Goal: Task Accomplishment & Management: Manage account settings

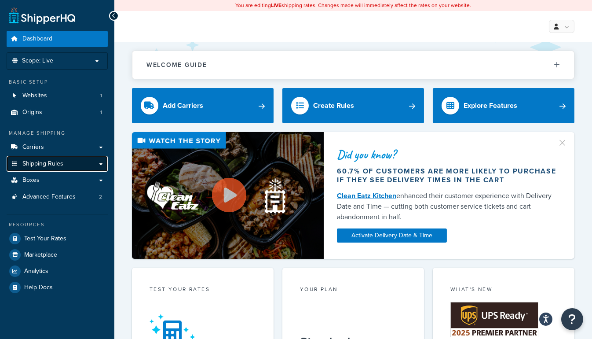
click at [101, 164] on link "Shipping Rules" at bounding box center [57, 164] width 101 height 16
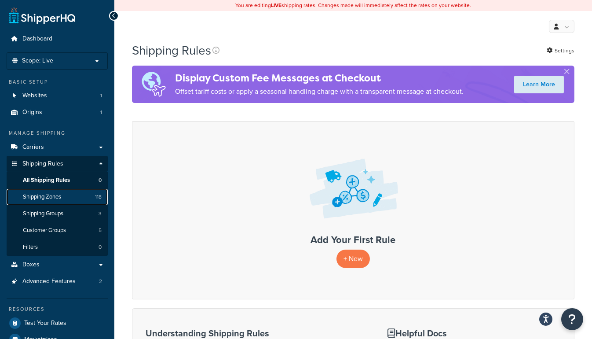
click at [56, 194] on span "Shipping Zones" at bounding box center [42, 196] width 38 height 7
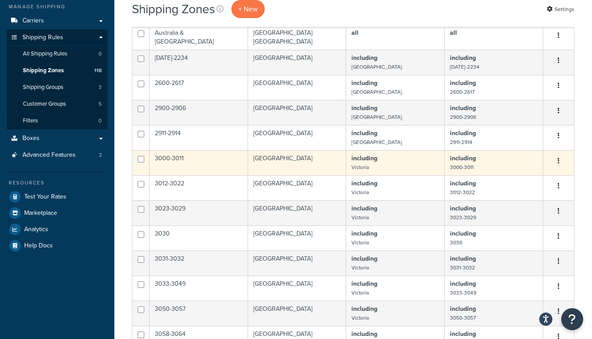
scroll to position [200, 0]
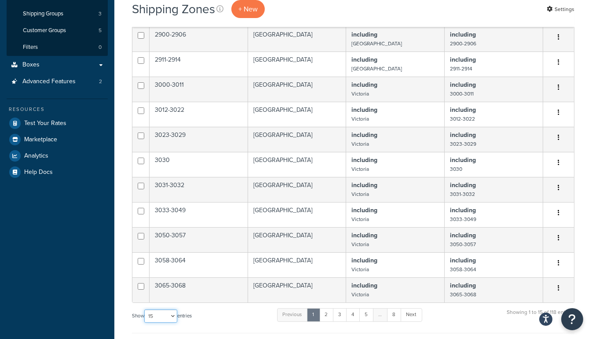
click at [172, 309] on select "10 15 25 50 100" at bounding box center [160, 315] width 33 height 13
select select "100"
click at [145, 322] on select "10 15 25 50 100" at bounding box center [160, 315] width 33 height 13
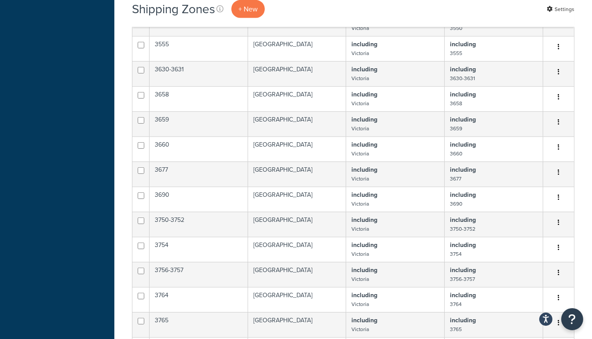
scroll to position [1720, 0]
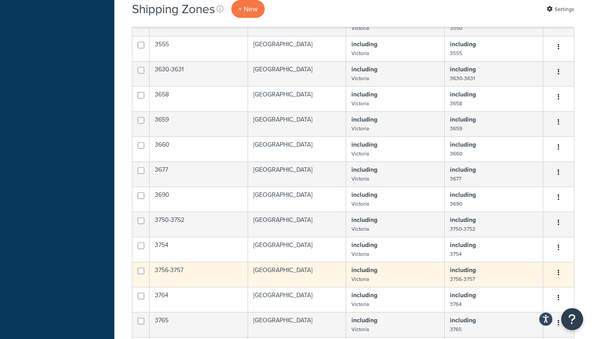
click at [190, 262] on td "3756-3757" at bounding box center [199, 274] width 99 height 25
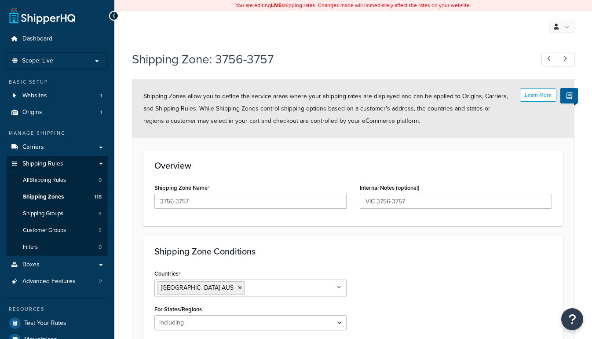
select select "including"
click at [48, 144] on link "Carriers" at bounding box center [57, 147] width 101 height 16
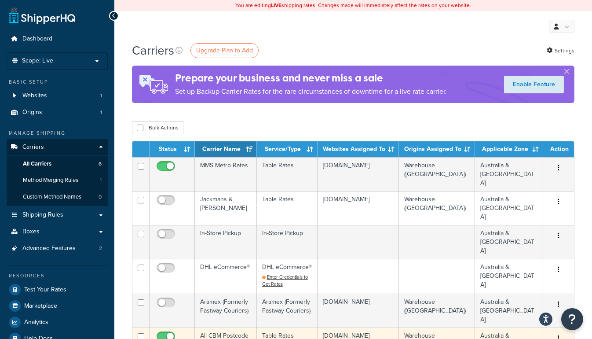
click at [213, 327] on td "All CBM Postcode Rates" at bounding box center [226, 344] width 62 height 34
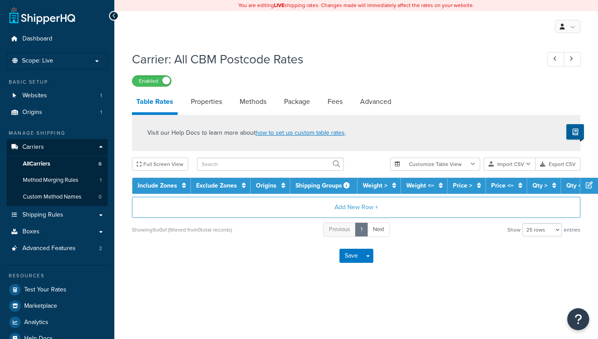
select select "25"
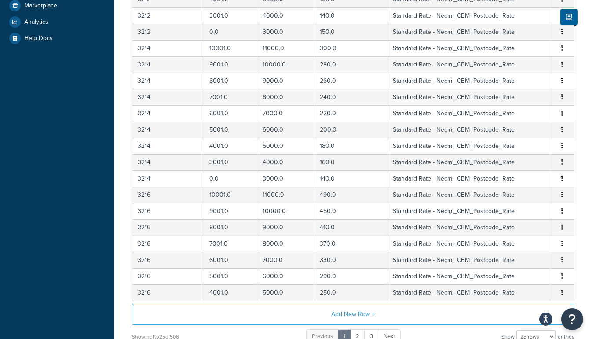
scroll to position [60, 0]
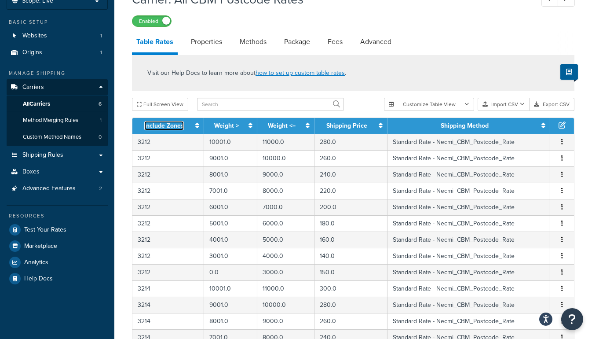
click at [172, 124] on link "Include Zones" at bounding box center [164, 125] width 40 height 9
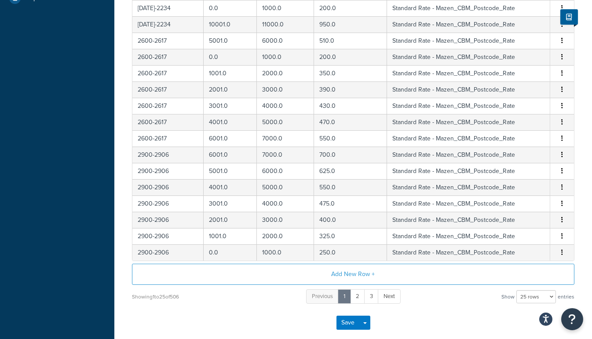
scroll to position [100, 0]
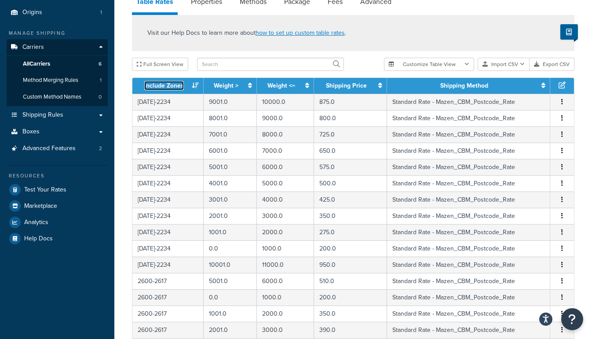
click at [164, 88] on link "Include Zones" at bounding box center [164, 85] width 40 height 9
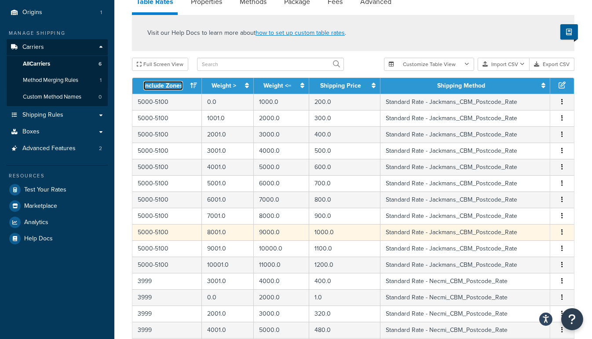
scroll to position [300, 0]
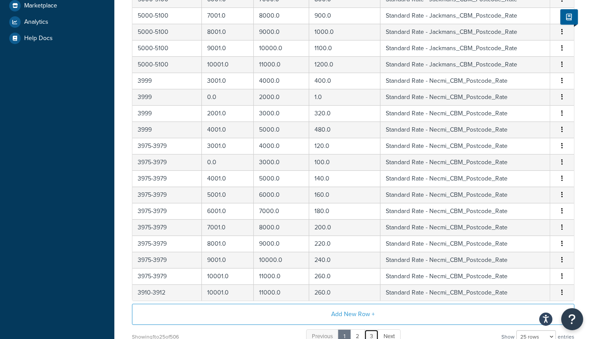
click at [370, 331] on link "3" at bounding box center [371, 336] width 15 height 15
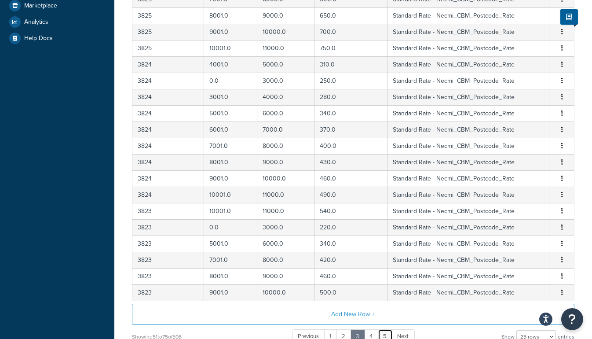
click at [388, 330] on link "5" at bounding box center [385, 336] width 15 height 15
click at [388, 330] on link "7" at bounding box center [386, 336] width 15 height 15
click at [388, 330] on link "9" at bounding box center [386, 336] width 15 height 15
click at [362, 331] on link "9" at bounding box center [357, 336] width 15 height 15
click at [370, 330] on link "10" at bounding box center [372, 336] width 17 height 15
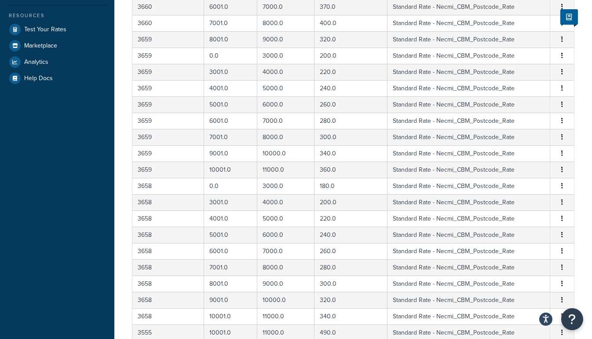
scroll to position [380, 0]
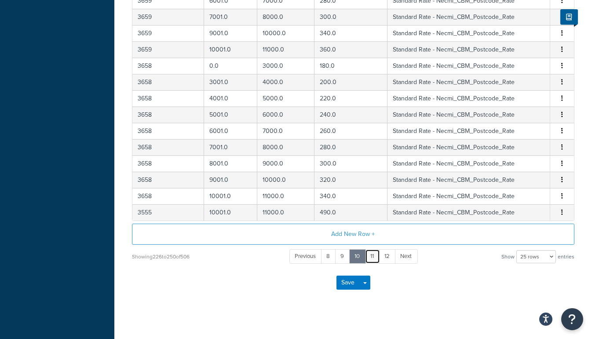
click at [373, 249] on link "11" at bounding box center [372, 256] width 15 height 15
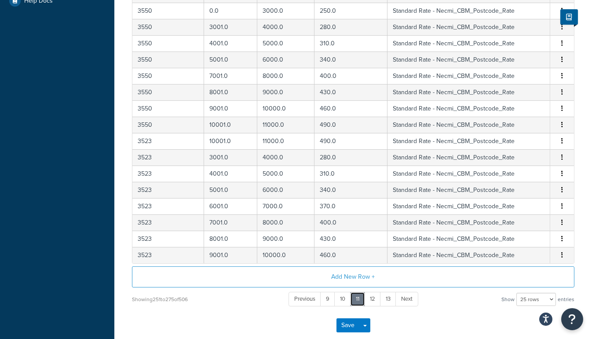
scroll to position [340, 0]
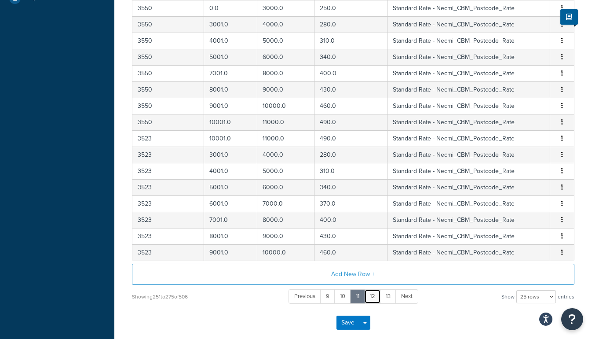
click at [376, 290] on link "12" at bounding box center [372, 296] width 17 height 15
click at [326, 289] on link "10" at bounding box center [328, 296] width 17 height 15
click at [341, 289] on link "9" at bounding box center [342, 296] width 15 height 15
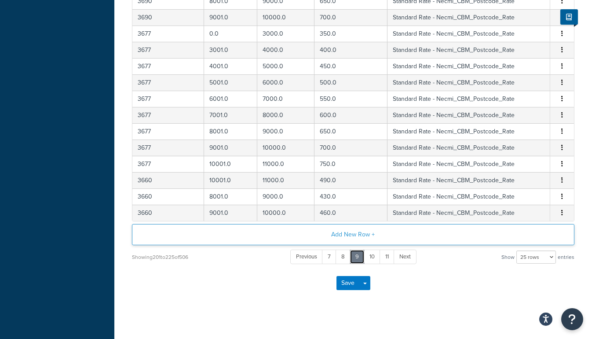
scroll to position [380, 0]
click at [346, 249] on link "8" at bounding box center [343, 256] width 15 height 15
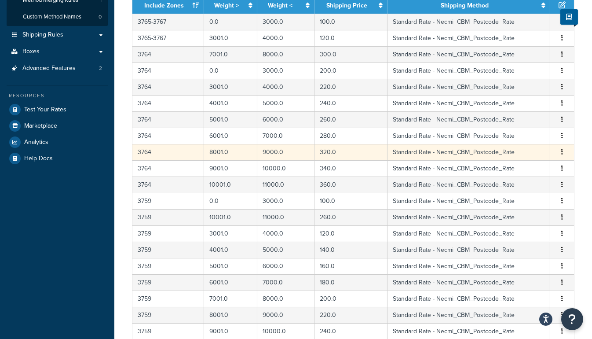
scroll to position [20, 0]
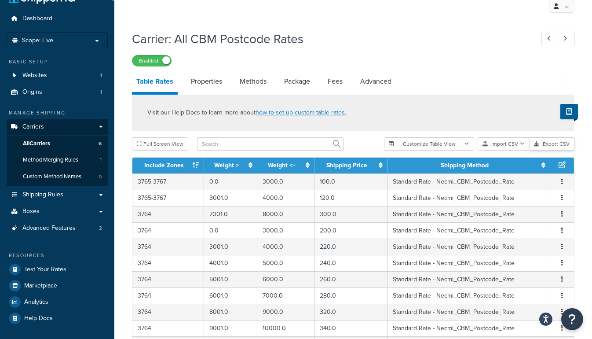
click at [549, 143] on button "Export CSV" at bounding box center [552, 143] width 45 height 13
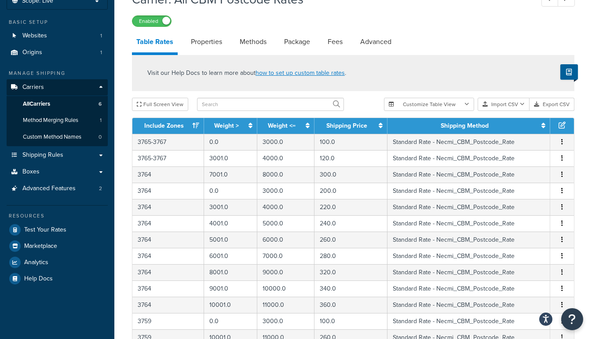
scroll to position [0, 0]
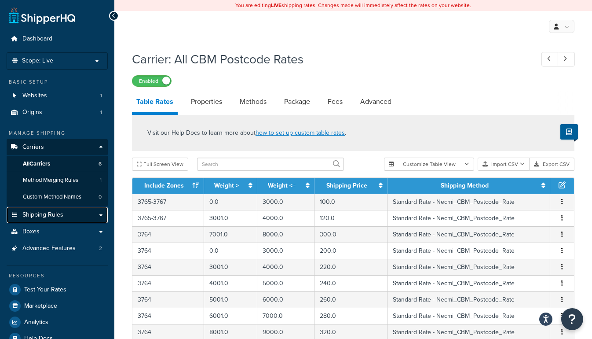
click at [53, 214] on span "Shipping Rules" at bounding box center [42, 214] width 41 height 7
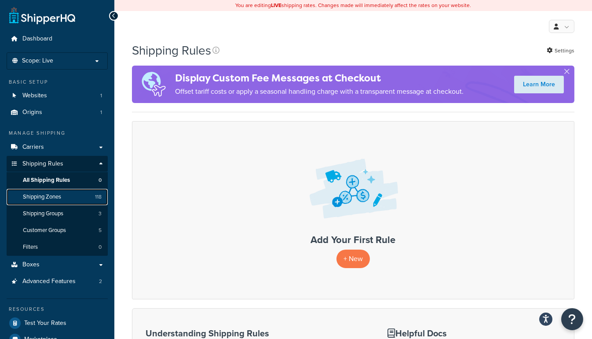
click at [59, 193] on span "Shipping Zones" at bounding box center [42, 196] width 38 height 7
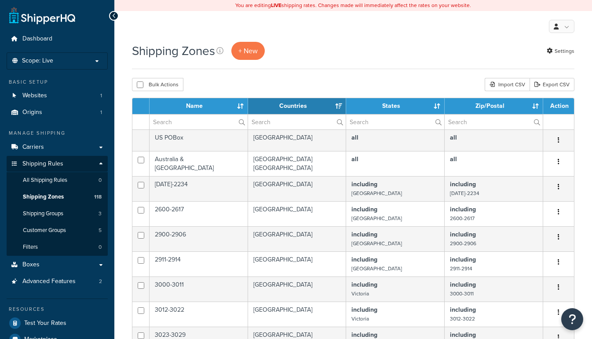
select select "15"
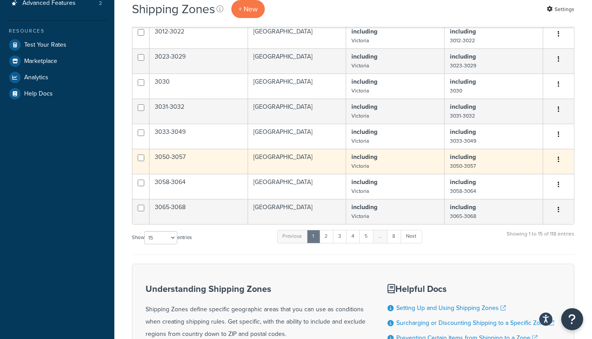
scroll to position [320, 0]
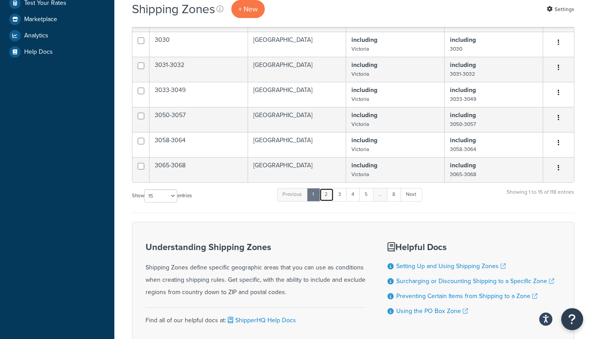
click at [331, 192] on link "2" at bounding box center [326, 194] width 15 height 13
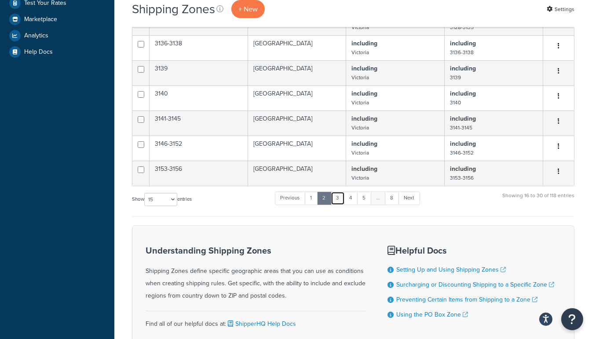
click at [339, 193] on link "3" at bounding box center [338, 197] width 14 height 13
click at [414, 192] on link "Next" at bounding box center [410, 197] width 22 height 13
click at [414, 192] on link "Next" at bounding box center [409, 197] width 22 height 13
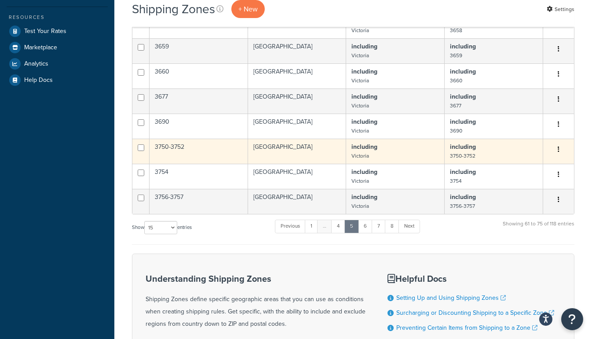
scroll to position [280, 0]
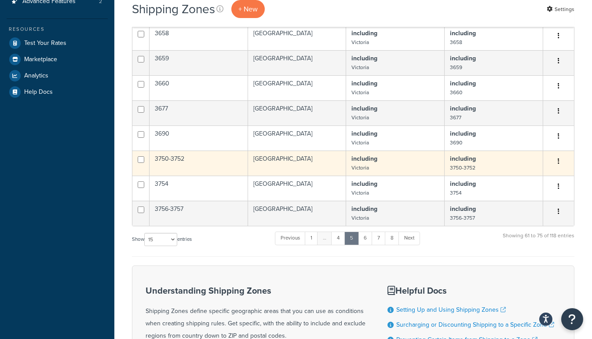
click at [194, 153] on td "3750-3752" at bounding box center [199, 162] width 99 height 25
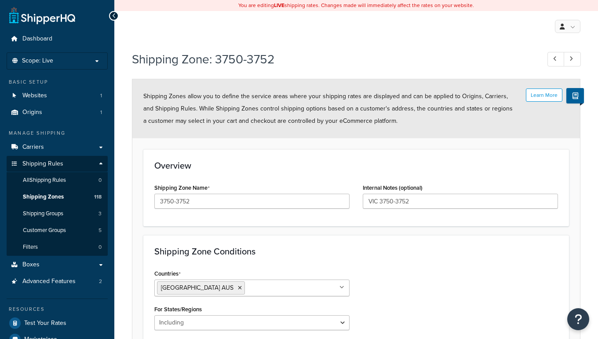
select select "including"
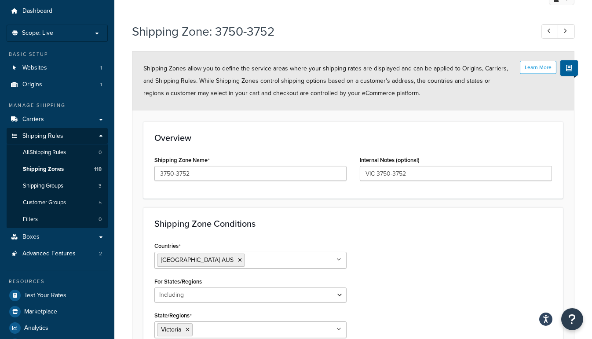
scroll to position [40, 0]
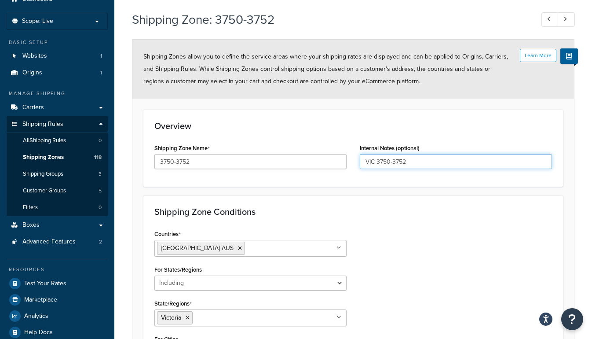
click at [435, 164] on input "VIC 3750-3752" at bounding box center [456, 161] width 192 height 15
type input "VIC 3750-3757"
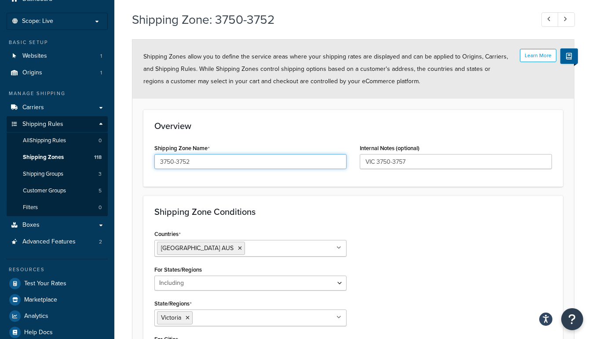
click at [313, 160] on input "3750-3752" at bounding box center [250, 161] width 192 height 15
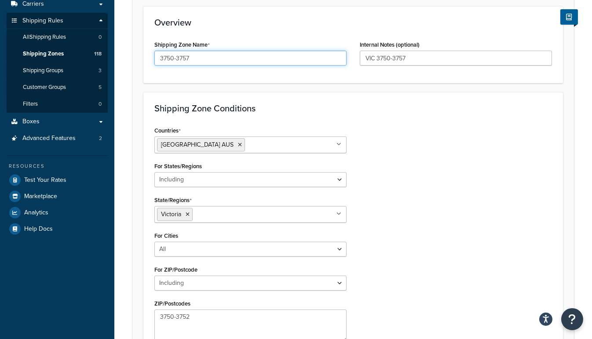
scroll to position [240, 0]
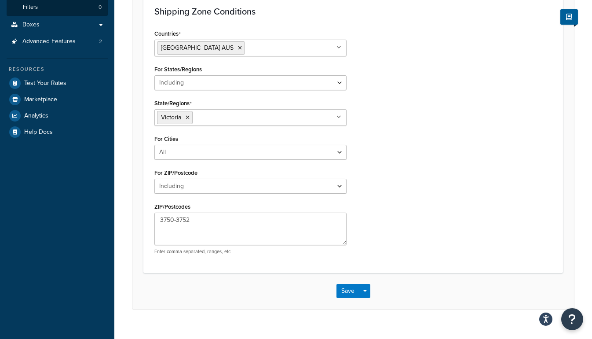
type input "3750-3757"
click at [261, 226] on textarea "3750-3752" at bounding box center [250, 228] width 192 height 33
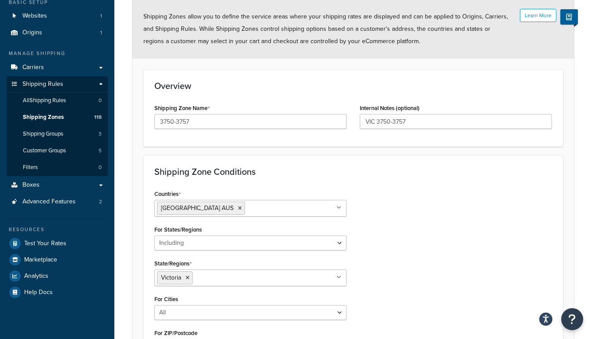
scroll to position [200, 0]
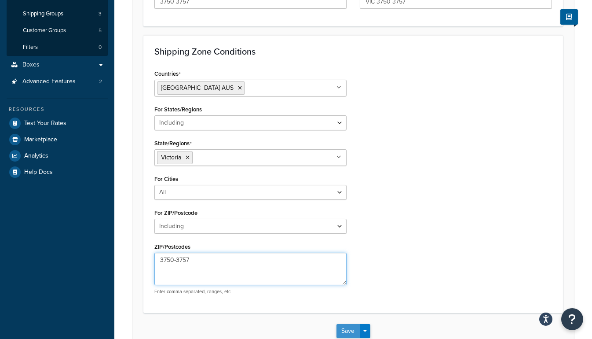
type textarea "3750-3757"
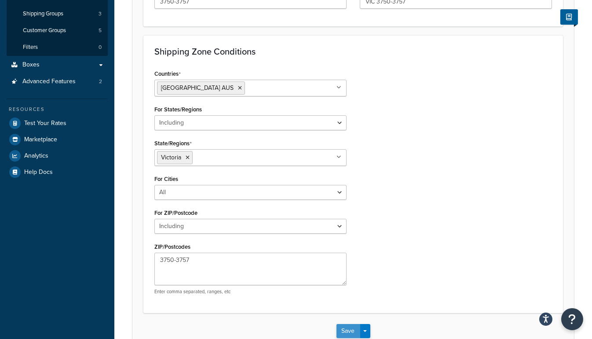
click at [348, 329] on button "Save" at bounding box center [349, 331] width 24 height 14
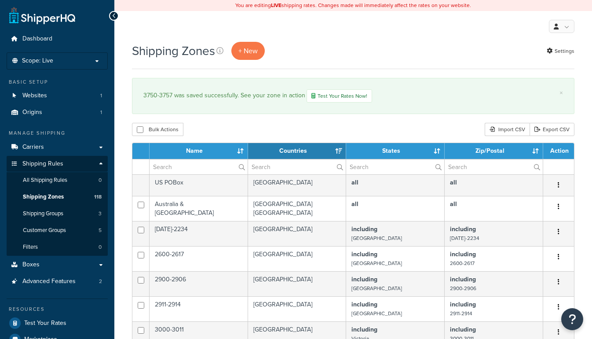
select select "15"
click at [39, 143] on span "Carriers" at bounding box center [33, 146] width 22 height 7
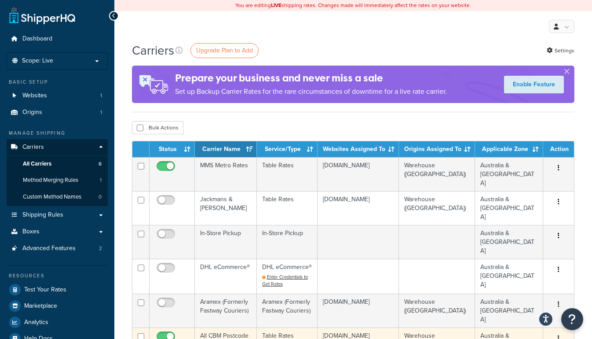
click at [214, 327] on td "All CBM Postcode Rates" at bounding box center [226, 344] width 62 height 34
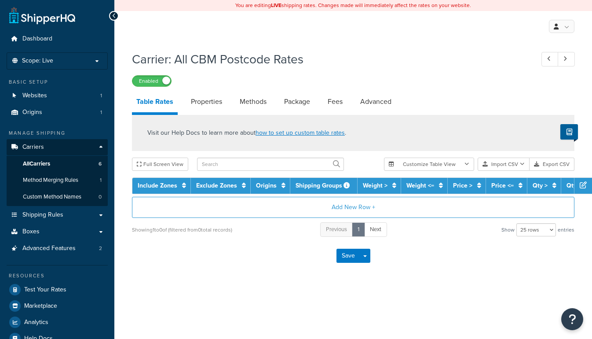
select select "25"
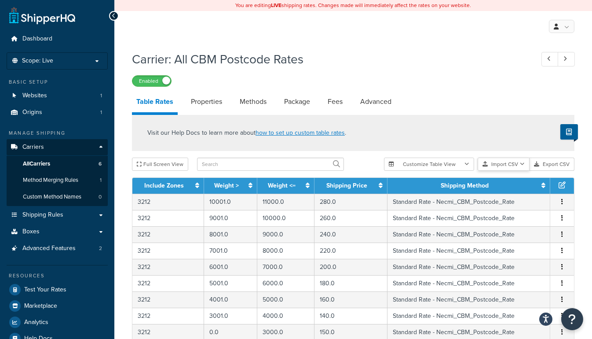
click at [499, 164] on button "Import CSV" at bounding box center [504, 163] width 52 height 13
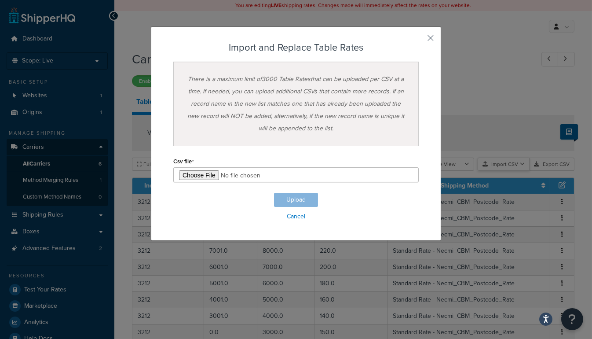
click at [509, 171] on div "Customize Table View Show all columns Show selected columns Import CSV Import a…" at bounding box center [479, 163] width 190 height 13
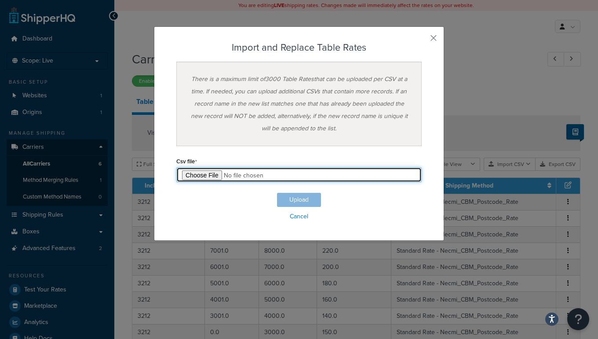
click at [217, 171] on input "file" at bounding box center [298, 174] width 245 height 15
type input "C:\fakepath\AllConsolidatedUp.csv"
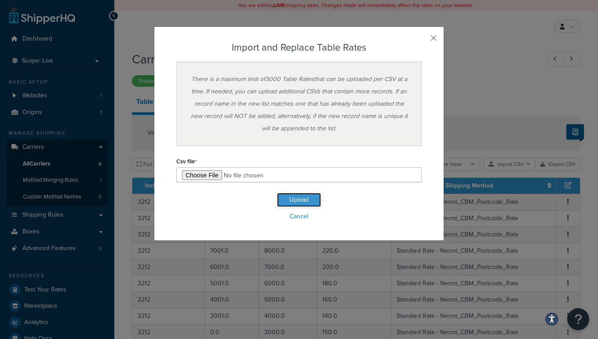
click at [313, 198] on button "Upload" at bounding box center [299, 200] width 44 height 14
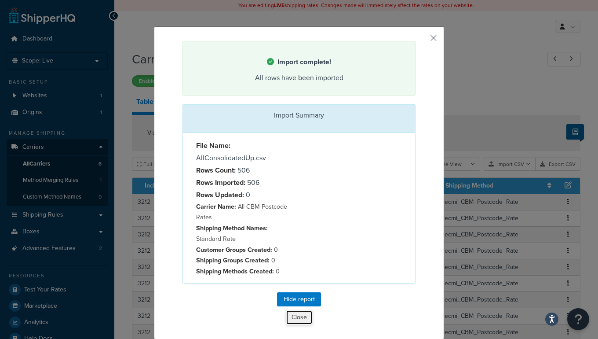
click at [292, 317] on button "Close" at bounding box center [299, 317] width 27 height 15
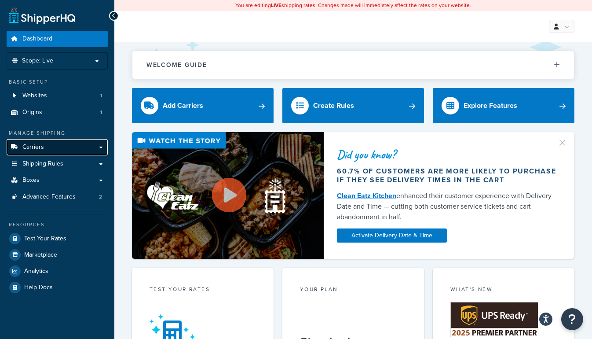
click at [37, 148] on span "Carriers" at bounding box center [33, 146] width 22 height 7
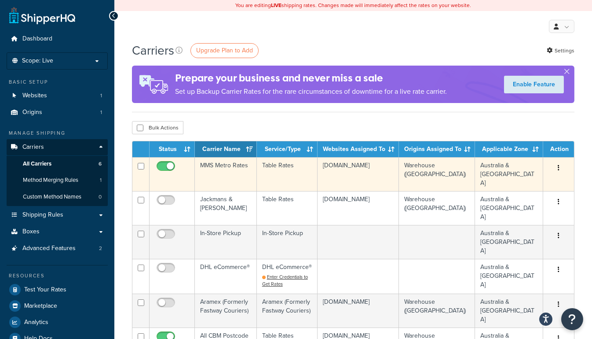
click at [218, 165] on td "MMS Metro Rates" at bounding box center [226, 174] width 62 height 34
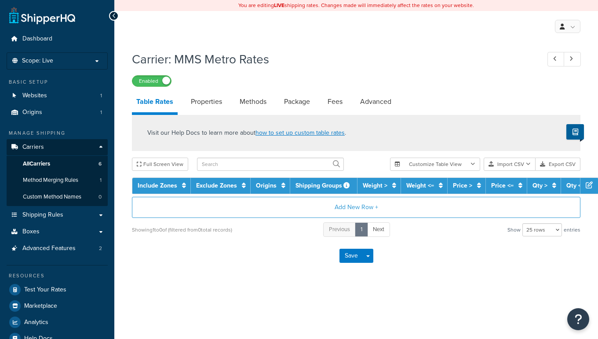
select select "25"
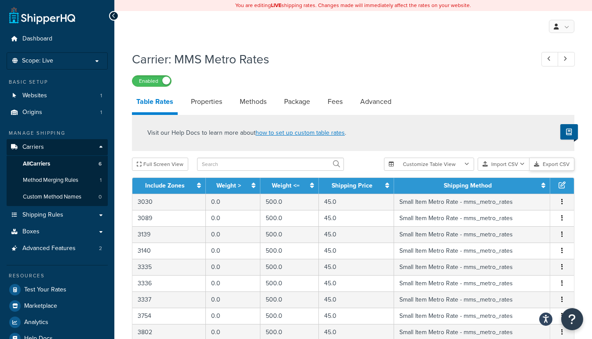
click at [553, 164] on button "Export CSV" at bounding box center [552, 163] width 45 height 13
click at [548, 164] on button "Export CSV" at bounding box center [552, 163] width 45 height 13
